Goal: Transaction & Acquisition: Purchase product/service

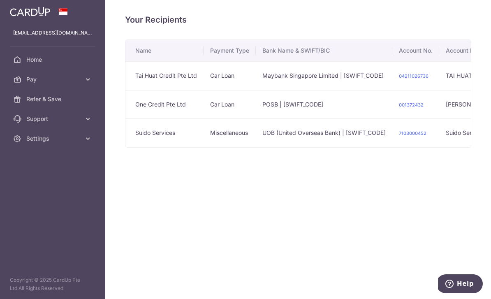
click at [256, 90] on td "Maybank Singapore Limited | MBBESGS2XXX" at bounding box center [324, 75] width 137 height 29
click at [399, 79] on link "04211026736" at bounding box center [414, 76] width 30 height 6
click at [125, 90] on td "Tai Huat Credit Pte Ltd" at bounding box center [164, 75] width 78 height 29
click at [0, 0] on icon "button" at bounding box center [0, 0] width 0 height 0
click at [39, 83] on span "Pay" at bounding box center [53, 79] width 54 height 8
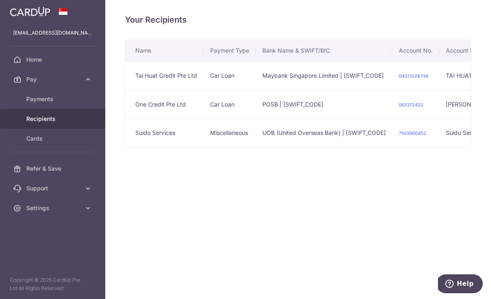
click at [34, 104] on link "Payments" at bounding box center [52, 99] width 105 height 20
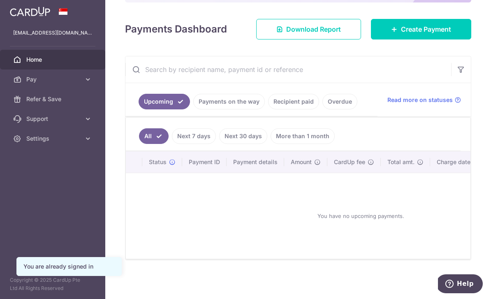
click at [268, 109] on link "Recipient paid" at bounding box center [293, 102] width 51 height 16
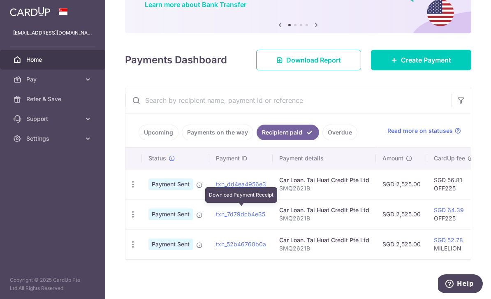
click at [216, 188] on link "txn_dd4ea4956e3" at bounding box center [241, 184] width 50 height 7
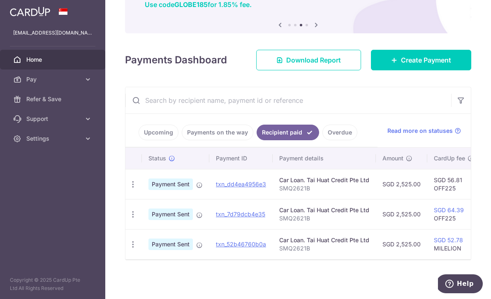
click at [239, 146] on ul "Upcoming Payments on the way Recipient paid Overdue" at bounding box center [251, 130] width 252 height 33
click at [322, 140] on link "Overdue" at bounding box center [339, 133] width 35 height 16
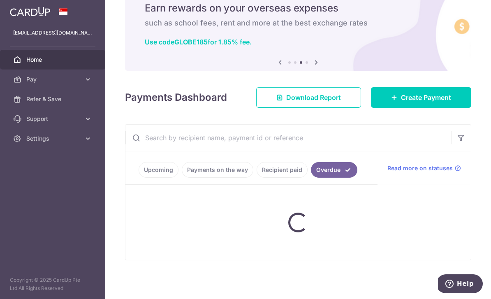
scroll to position [48, 0]
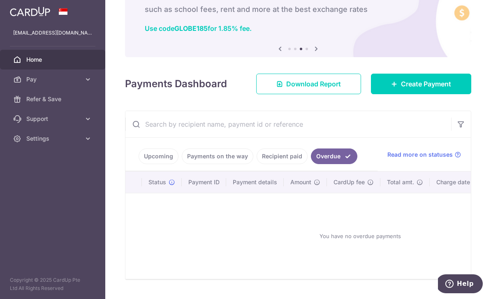
click at [139, 164] on link "Upcoming" at bounding box center [159, 156] width 40 height 16
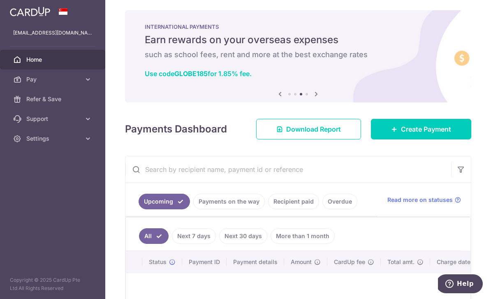
scroll to position [3, 0]
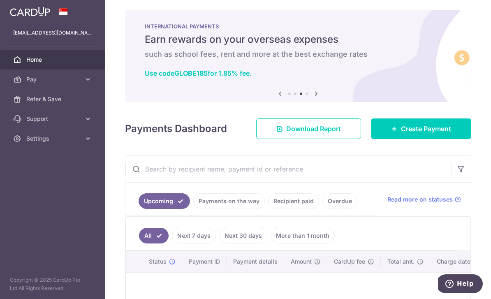
click at [0, 0] on icon "button" at bounding box center [0, 0] width 0 height 0
click at [92, 86] on link "Pay" at bounding box center [52, 80] width 105 height 20
click at [51, 125] on link "Recipients" at bounding box center [52, 119] width 105 height 20
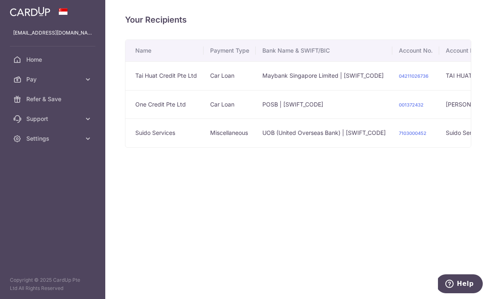
click at [0, 0] on icon "button" at bounding box center [0, 0] width 0 height 0
click at [54, 82] on span "Pay" at bounding box center [53, 79] width 54 height 8
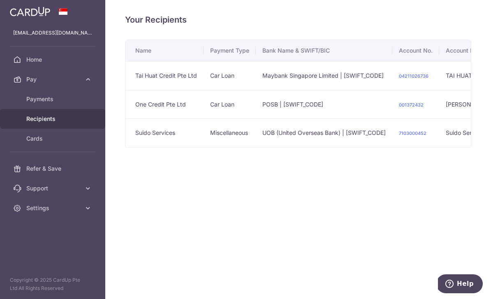
click at [69, 102] on span "Payments" at bounding box center [53, 99] width 54 height 8
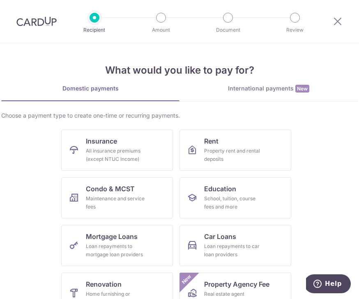
click at [345, 109] on div "Domestic payments International payments New Choose a payment type to create on…" at bounding box center [179, 273] width 357 height 379
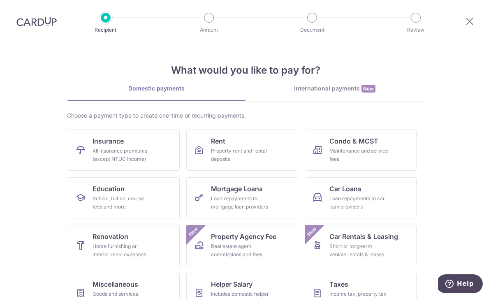
click at [35, 23] on img at bounding box center [36, 21] width 40 height 10
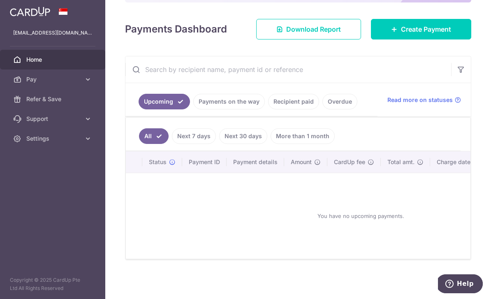
click at [268, 109] on link "Recipient paid" at bounding box center [293, 102] width 51 height 16
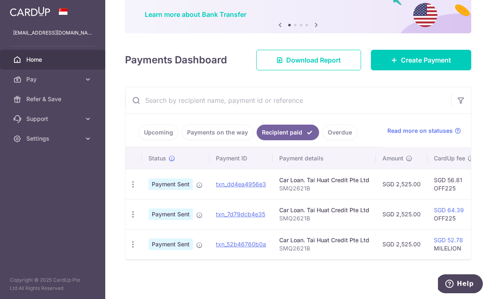
scroll to position [69, 0]
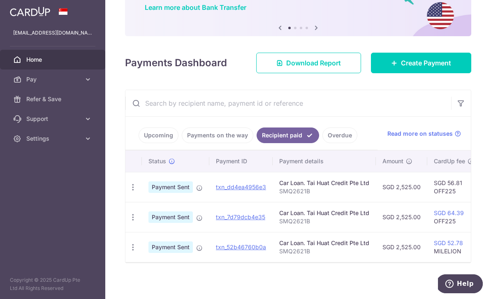
click at [0, 0] on header at bounding box center [0, 0] width 0 height 0
click at [0, 0] on icon "button" at bounding box center [0, 0] width 0 height 0
click at [42, 78] on span "Pay" at bounding box center [53, 79] width 54 height 8
click at [26, 118] on span "Recipients" at bounding box center [53, 119] width 54 height 8
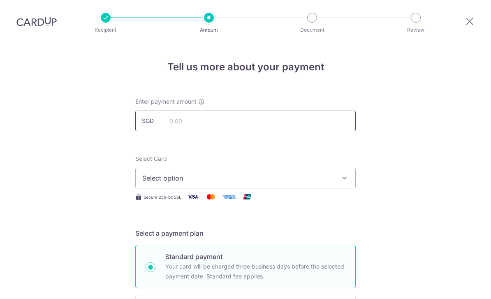
click at [267, 124] on input "text" at bounding box center [245, 121] width 220 height 21
click at [345, 182] on icon "button" at bounding box center [345, 178] width 8 height 8
type input "2,525.00"
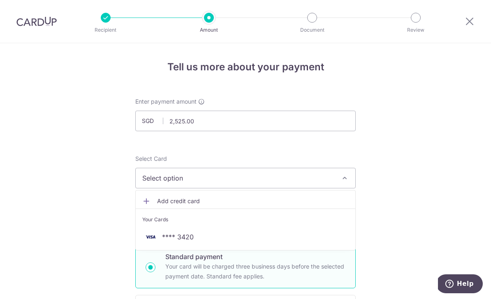
click at [196, 240] on span "**** 3420" at bounding box center [245, 237] width 206 height 10
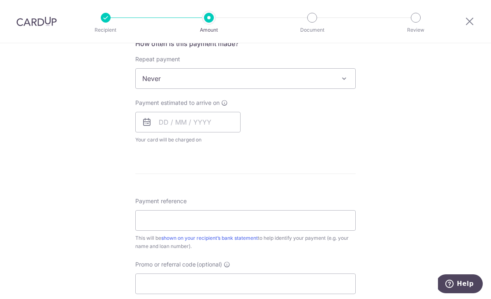
scroll to position [323, 0]
click at [215, 120] on input "text" at bounding box center [187, 121] width 105 height 21
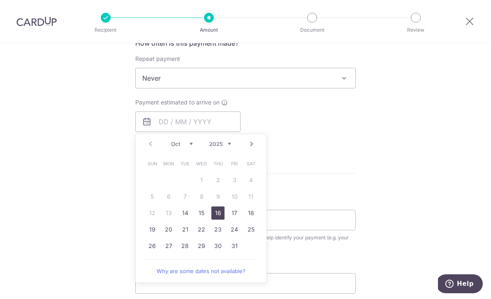
click at [220, 217] on link "16" at bounding box center [217, 212] width 13 height 13
type input "16/10/2025"
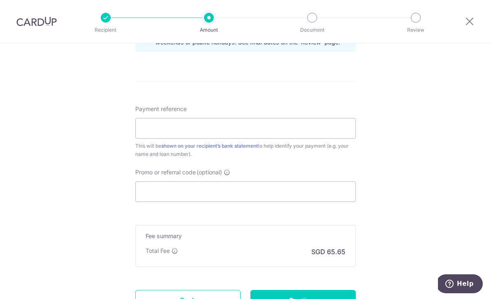
scroll to position [448, 0]
click at [315, 127] on input "Payment reference" at bounding box center [245, 128] width 220 height 21
type input "SMQ2621B"
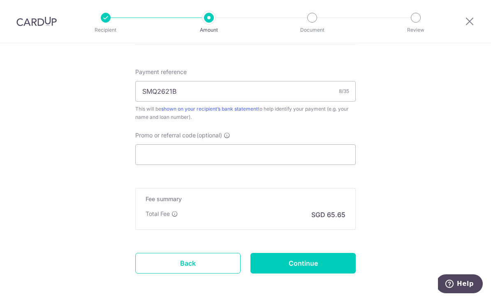
scroll to position [486, 0]
click at [324, 162] on input "Promo or referral code (optional)" at bounding box center [245, 154] width 220 height 21
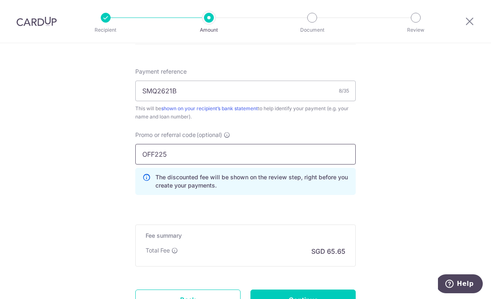
type input "OFF225"
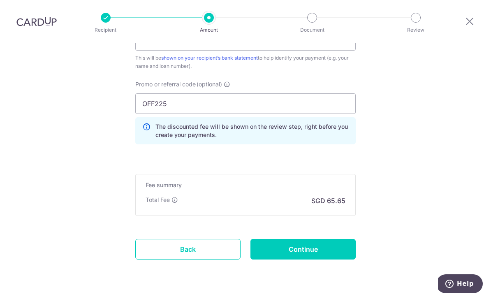
scroll to position [536, 0]
click at [333, 258] on input "Continue" at bounding box center [302, 250] width 105 height 21
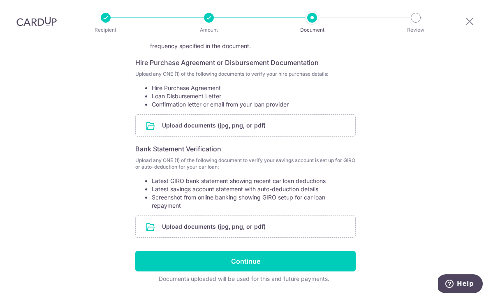
scroll to position [138, 0]
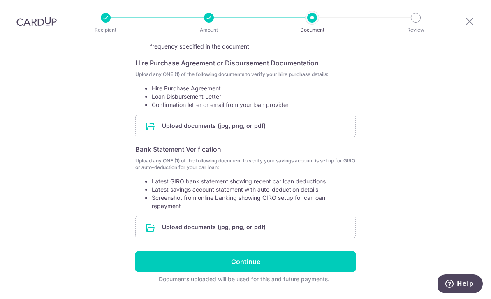
click at [232, 127] on input "file" at bounding box center [246, 125] width 220 height 21
click at [469, 23] on icon at bounding box center [470, 21] width 10 height 10
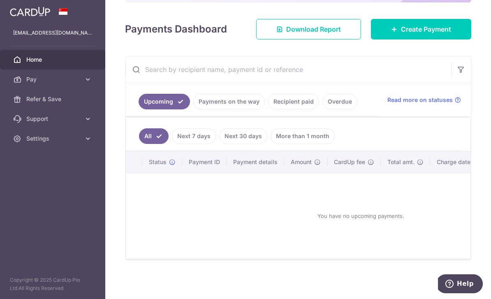
scroll to position [100, 0]
click at [438, 39] on link "Create Payment" at bounding box center [421, 29] width 100 height 21
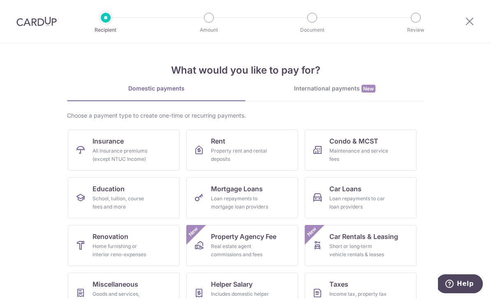
click at [366, 204] on div "Loan repayments to car loan providers" at bounding box center [358, 203] width 59 height 16
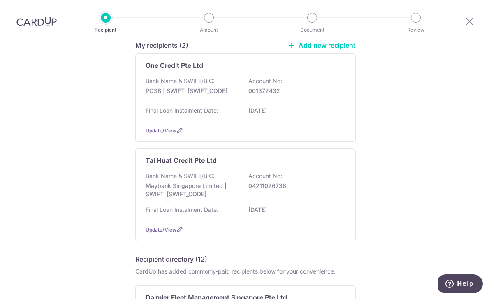
scroll to position [79, 0]
click at [172, 133] on span "Update/View" at bounding box center [161, 130] width 31 height 6
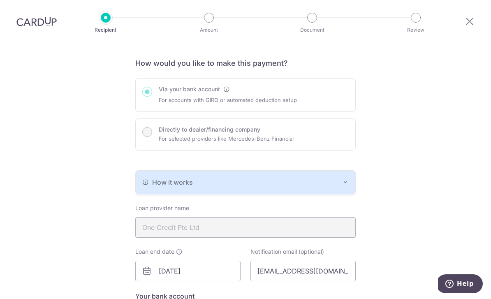
scroll to position [57, 0]
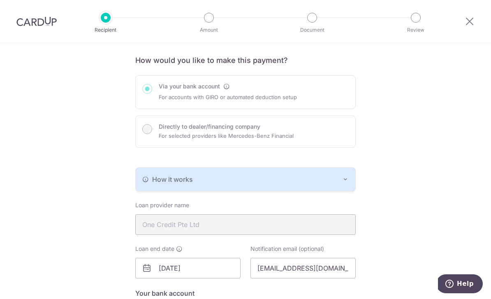
click at [152, 130] on div "Via your bank account For accounts with GIRO or automated deduction setup Direc…" at bounding box center [245, 111] width 220 height 72
click at [153, 136] on div "Via your bank account For accounts with GIRO or automated deduction setup Direc…" at bounding box center [245, 111] width 220 height 72
click at [153, 135] on div "Via your bank account For accounts with GIRO or automated deduction setup Direc…" at bounding box center [245, 111] width 220 height 72
click at [146, 140] on div "Via your bank account For accounts with GIRO or automated deduction setup Direc…" at bounding box center [245, 111] width 220 height 72
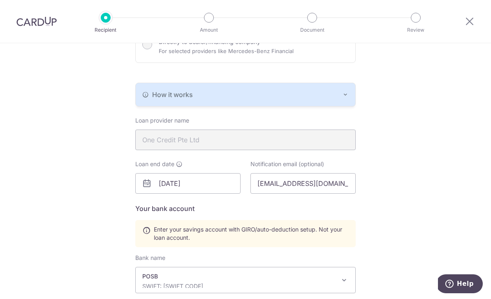
scroll to position [142, 0]
click at [348, 94] on icon "button" at bounding box center [345, 93] width 7 height 7
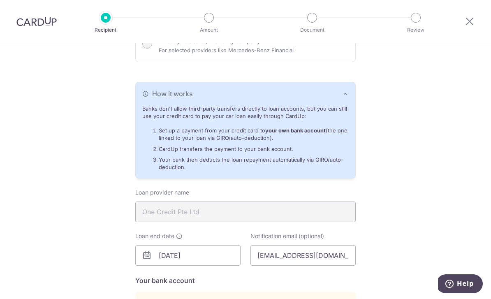
click at [396, 107] on div "Recipient Details Your recipient does not need a CardUp account to receive your…" at bounding box center [245, 218] width 491 height 634
click at [346, 97] on icon "button" at bounding box center [345, 93] width 7 height 7
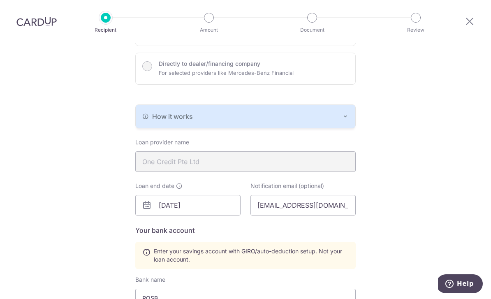
scroll to position [87, 0]
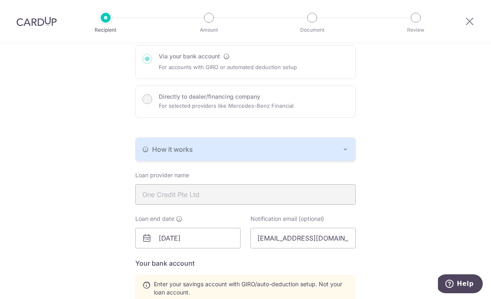
click at [151, 105] on div "Via your bank account For accounts with GIRO or automated deduction setup Direc…" at bounding box center [245, 81] width 220 height 72
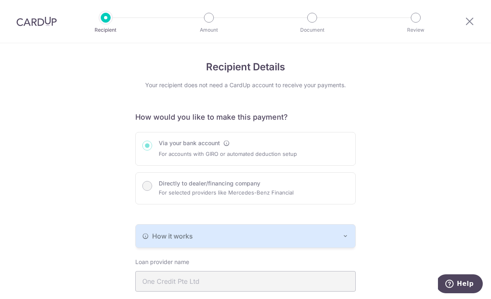
scroll to position [0, 0]
click at [467, 21] on icon at bounding box center [470, 21] width 10 height 10
